Goal: Information Seeking & Learning: Learn about a topic

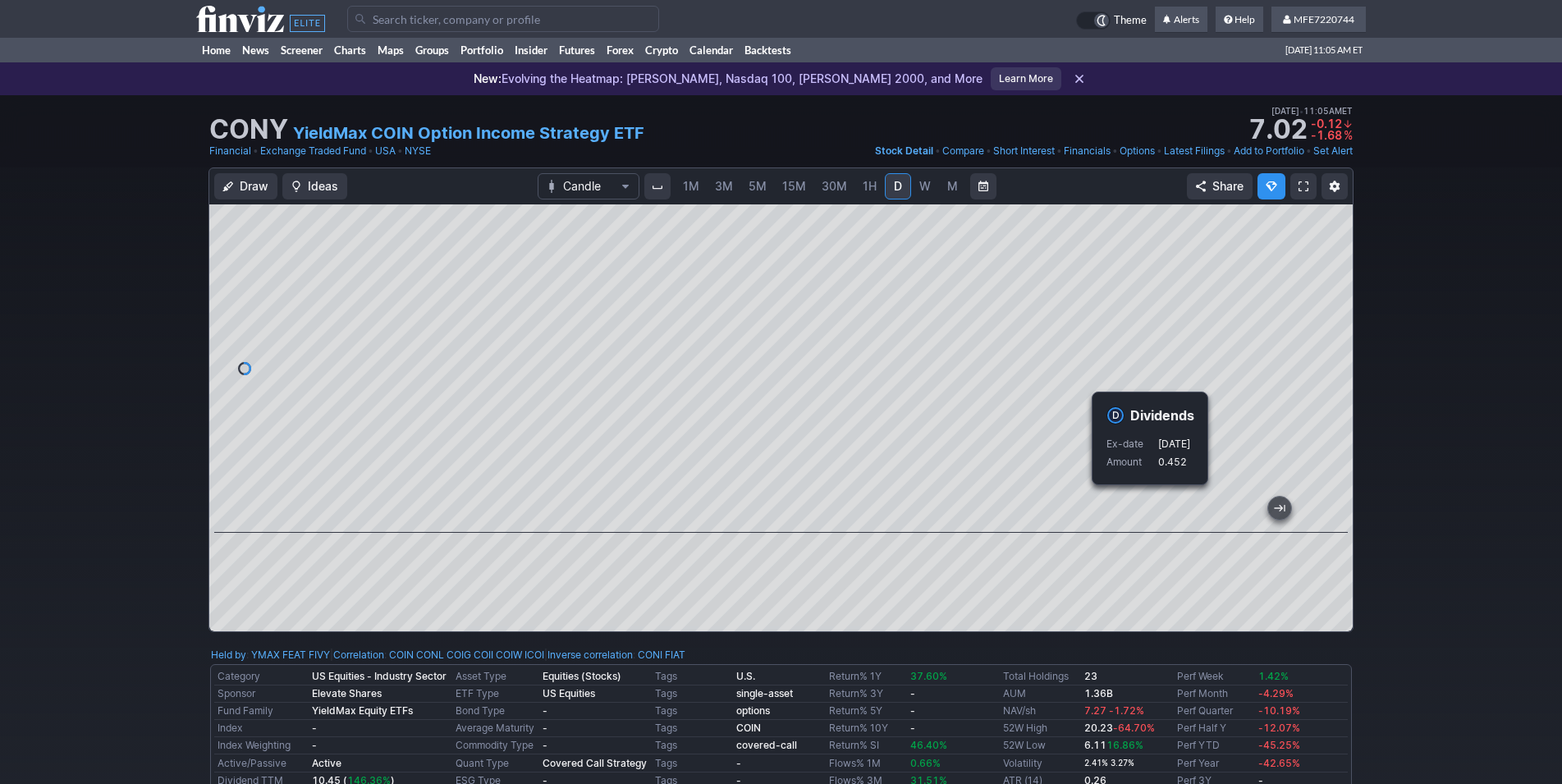
click at [1406, 508] on div "Draw Ideas Candle 1M 3M 5M 15M 30M 1H D W M Share" at bounding box center [781, 405] width 1562 height 477
click at [1407, 509] on div "Draw Ideas Candle 1M 3M 5M 15M 30M 1H D W M Share" at bounding box center [781, 405] width 1562 height 477
click at [1414, 186] on div "Draw Ideas Candle 1M 3M 5M 15M 30M 1H D W M Share" at bounding box center [781, 405] width 1562 height 477
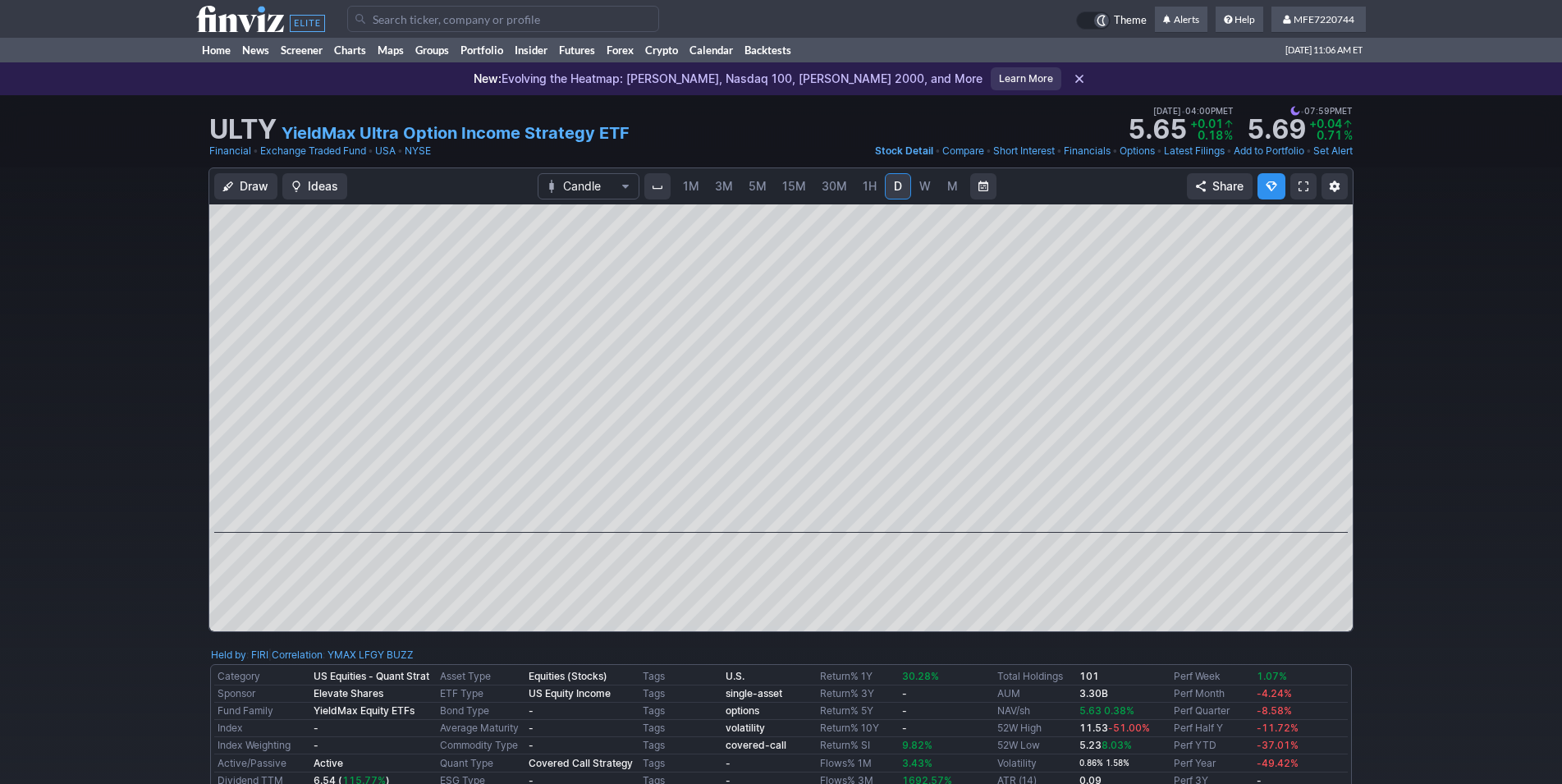
click at [1463, 511] on div "Draw Ideas Candle 1M 3M 5M 15M 30M 1H D W M Share" at bounding box center [781, 405] width 1562 height 477
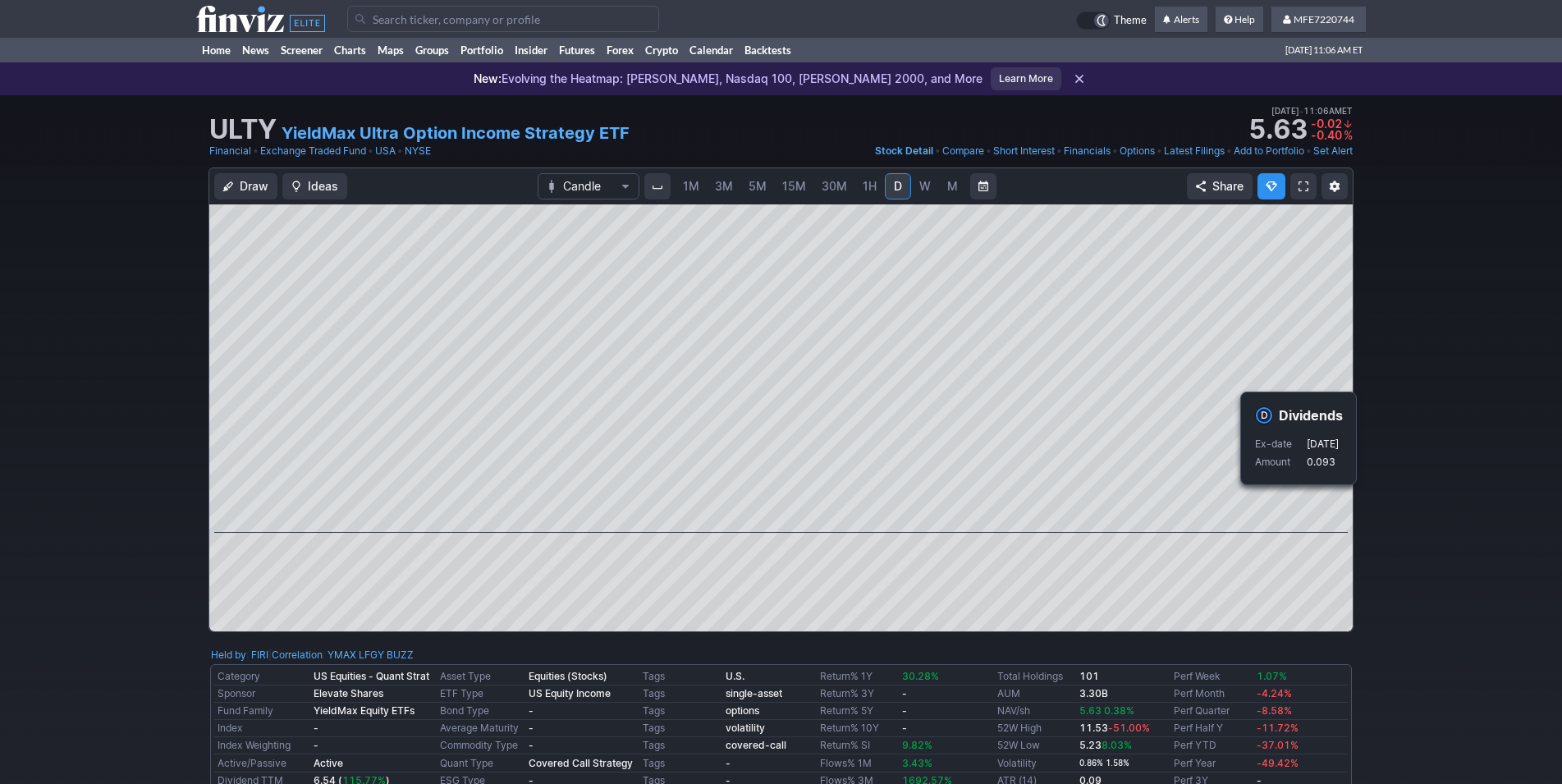
click at [1431, 567] on div "Draw Ideas Candle 1M 3M 5M 15M 30M 1H D W M Share" at bounding box center [781, 405] width 1562 height 477
click at [1498, 475] on div "Draw Ideas Candle 1M 3M 5M 15M 30M 1H D W M Share" at bounding box center [781, 405] width 1562 height 477
click at [1425, 500] on div "Draw Ideas Candle 1M 3M 5M 15M 30M 1H D W M Share" at bounding box center [781, 405] width 1562 height 477
